Goal: Book appointment/travel/reservation

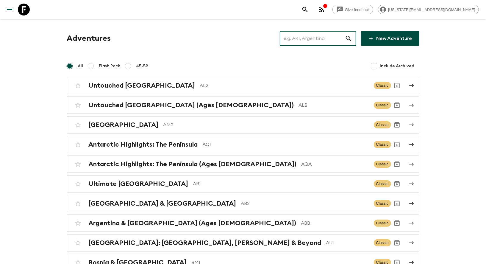
click at [331, 38] on input "text" at bounding box center [312, 38] width 65 height 17
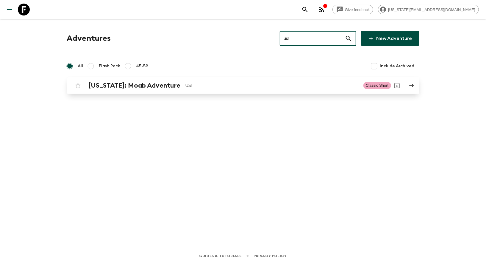
type input "us1"
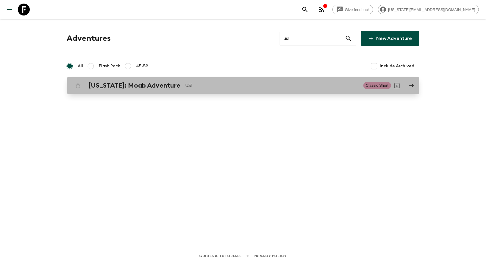
click at [124, 80] on div "[US_STATE]: Moab Adventure US1 Classic Short" at bounding box center [231, 85] width 319 height 12
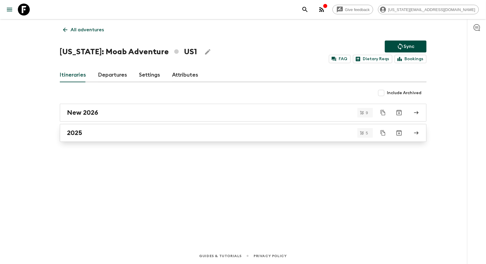
click at [71, 135] on h2 "2025" at bounding box center [74, 133] width 15 height 8
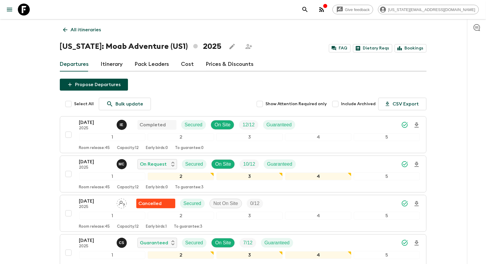
click at [337, 104] on input "Include Archived" at bounding box center [335, 104] width 12 height 12
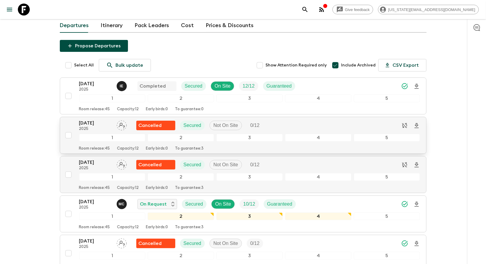
scroll to position [37, 0]
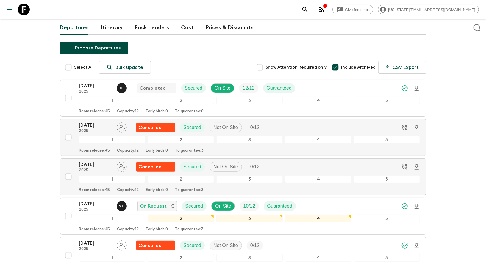
click at [338, 65] on input "Include Archived" at bounding box center [335, 67] width 12 height 12
checkbox input "false"
